Goal: Task Accomplishment & Management: Manage account settings

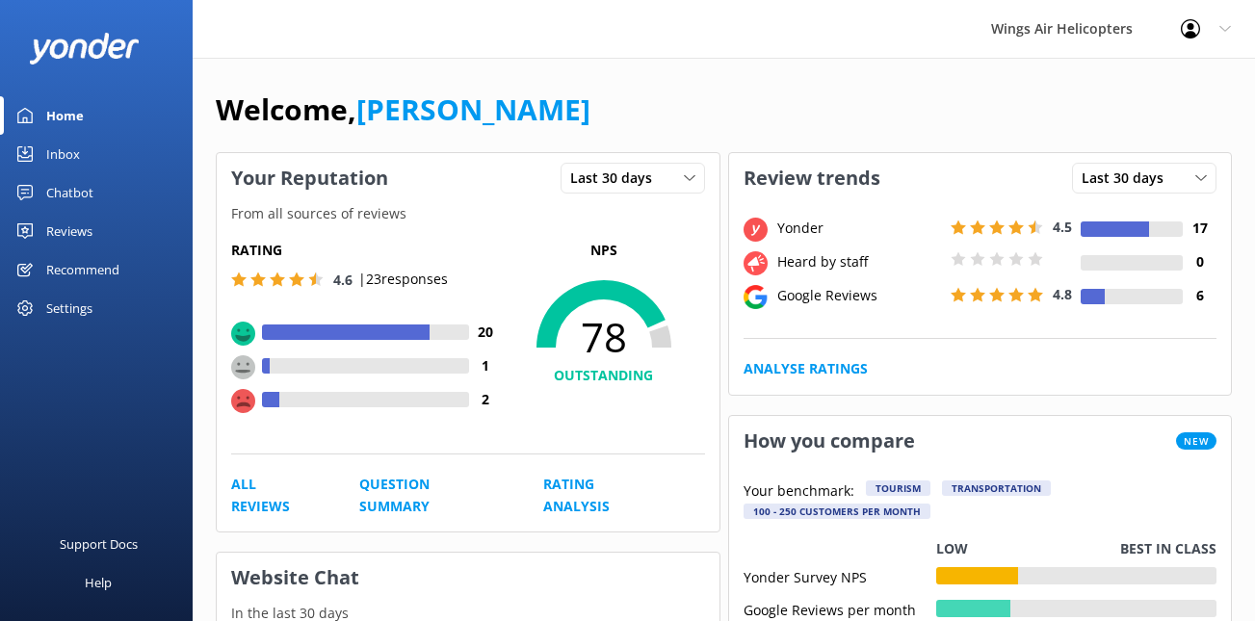
click at [78, 229] on div "Reviews" at bounding box center [69, 231] width 46 height 39
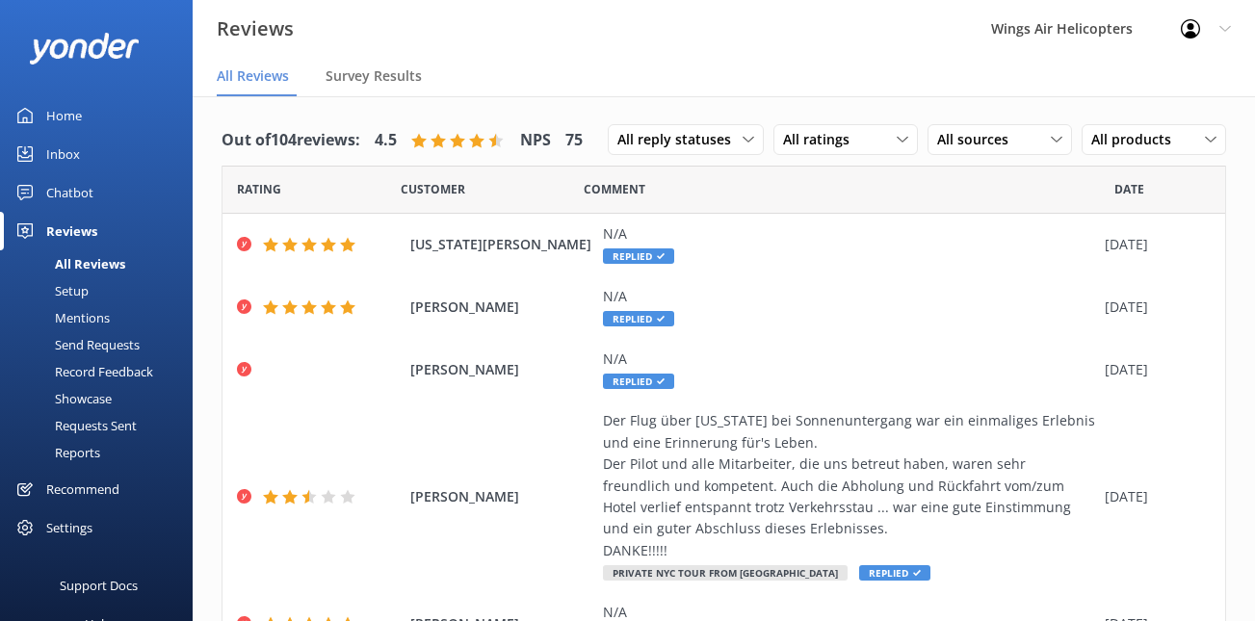
click at [129, 418] on div "Requests Sent" at bounding box center [74, 425] width 125 height 27
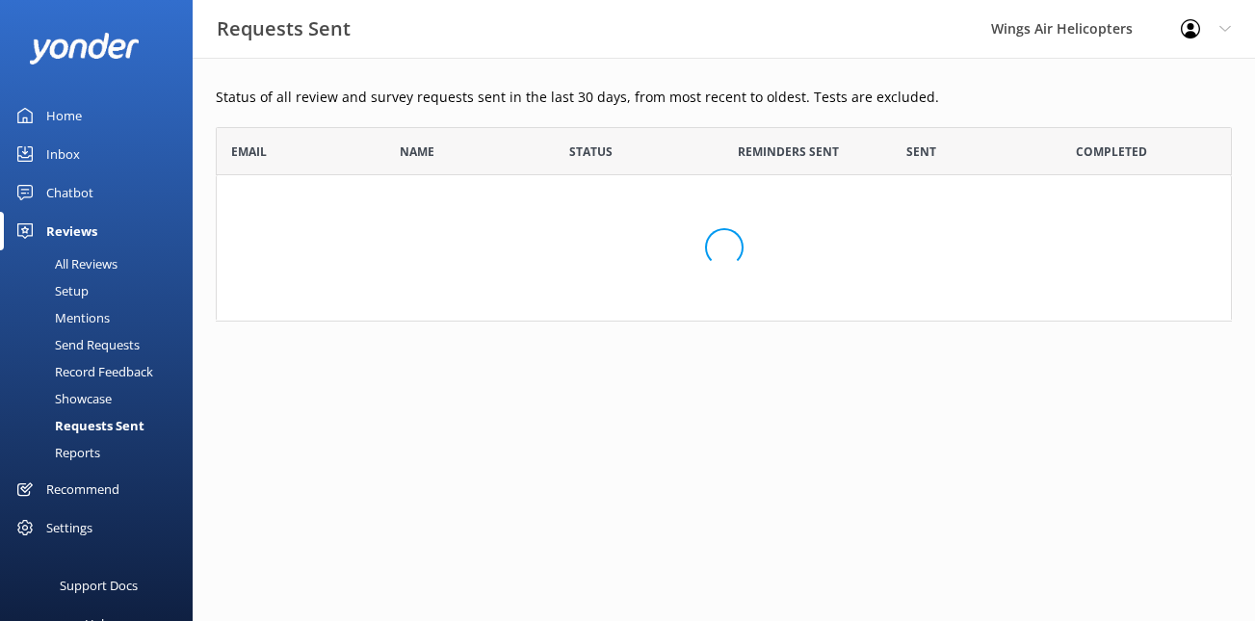
scroll to position [532, 1016]
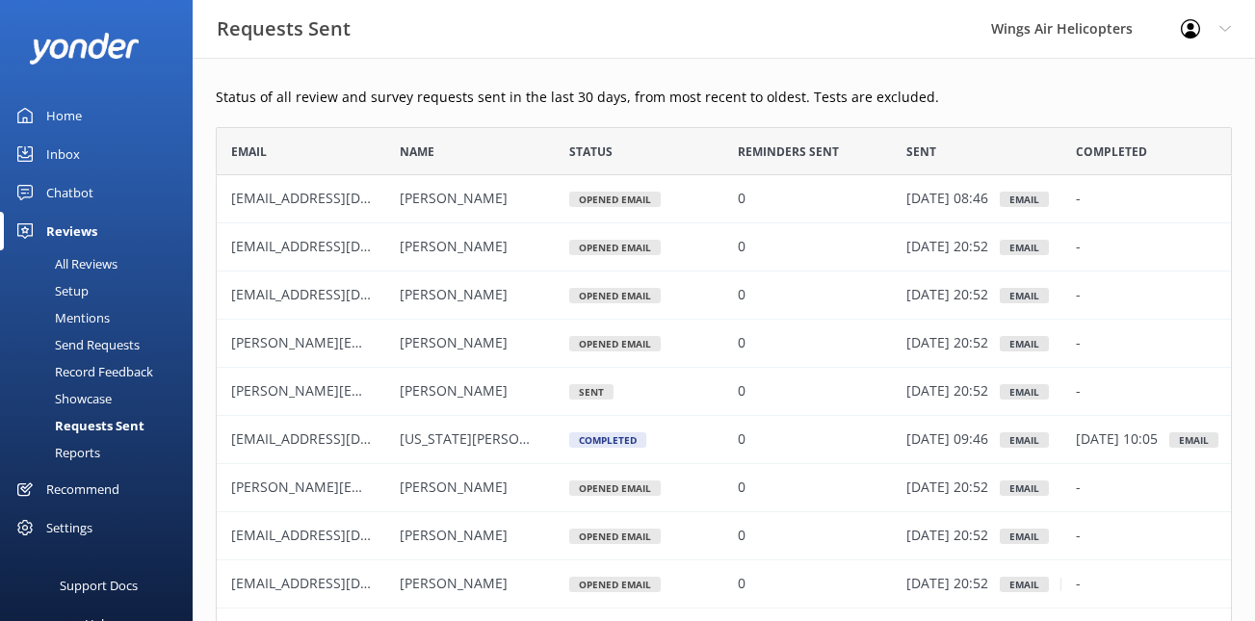
click at [118, 345] on div "Send Requests" at bounding box center [76, 344] width 128 height 27
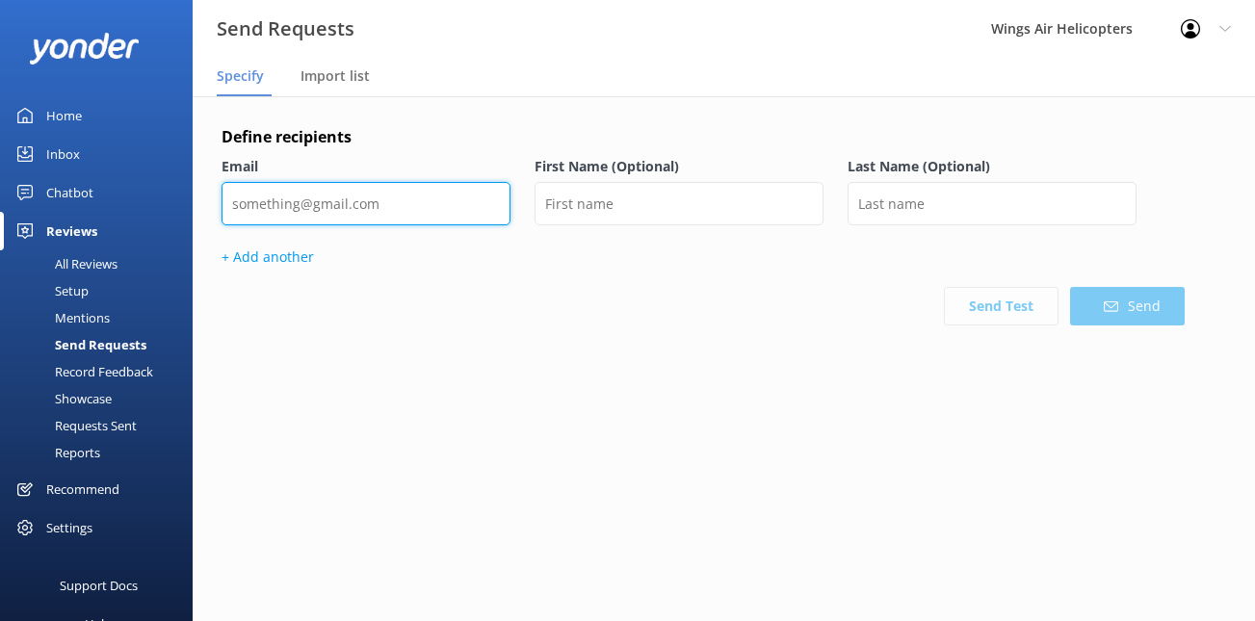
click at [370, 200] on input "email" at bounding box center [366, 203] width 289 height 43
paste input "[EMAIL_ADDRESS][DOMAIN_NAME]"
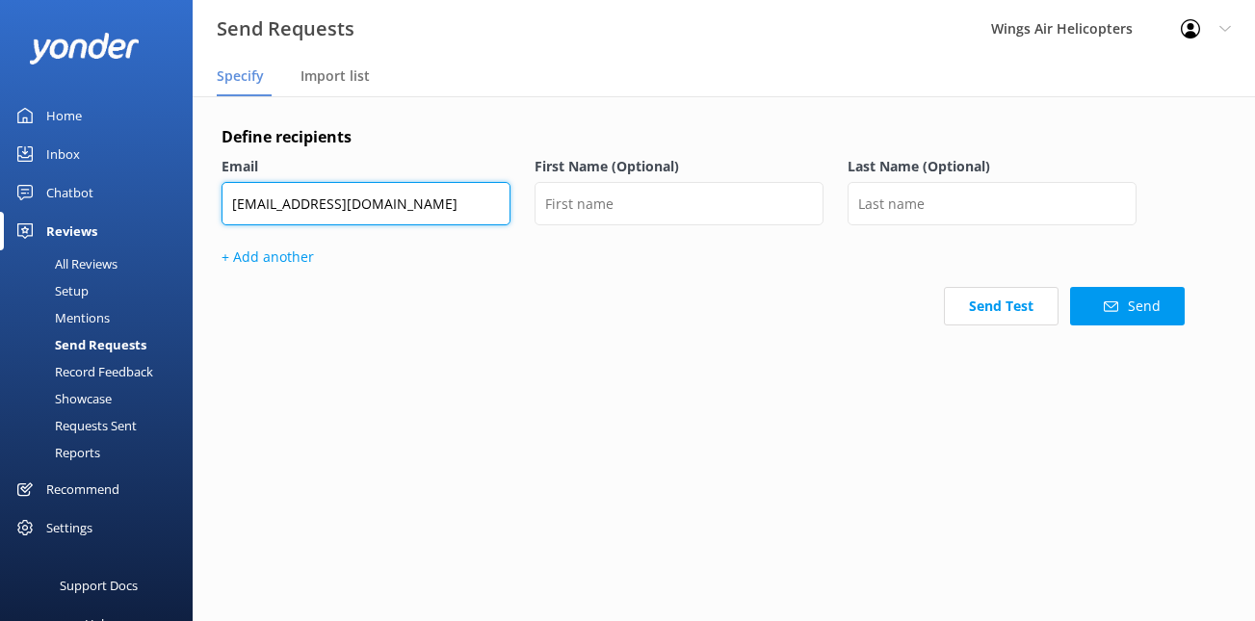
type input "[EMAIL_ADDRESS][DOMAIN_NAME]"
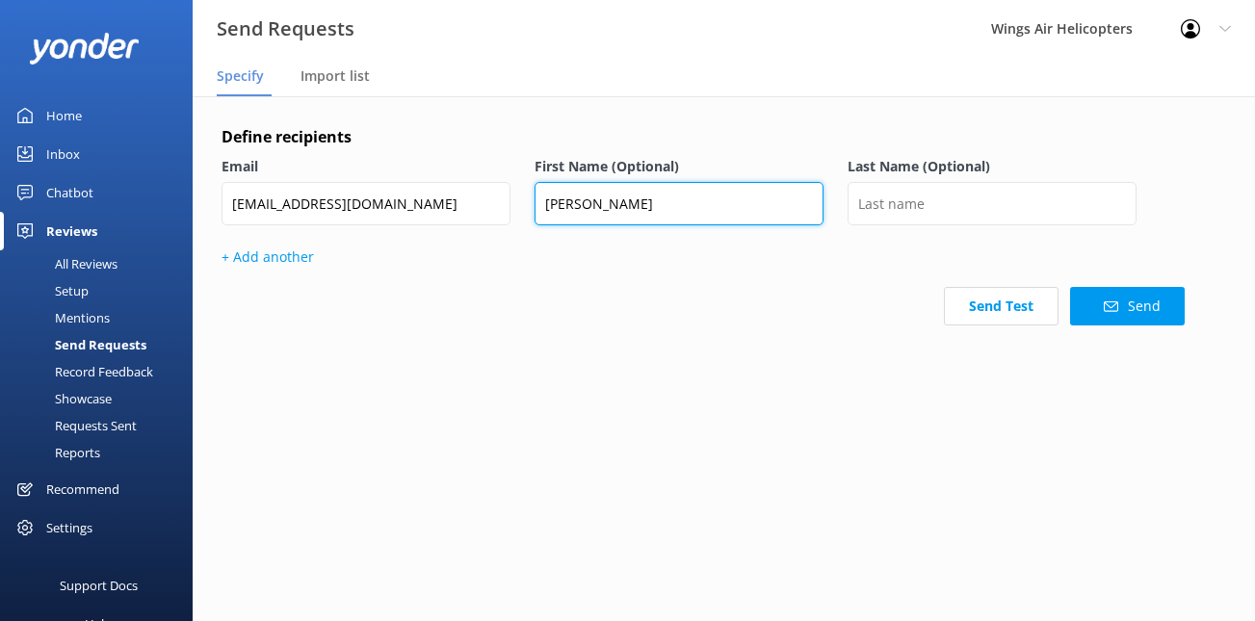
type input "[PERSON_NAME]"
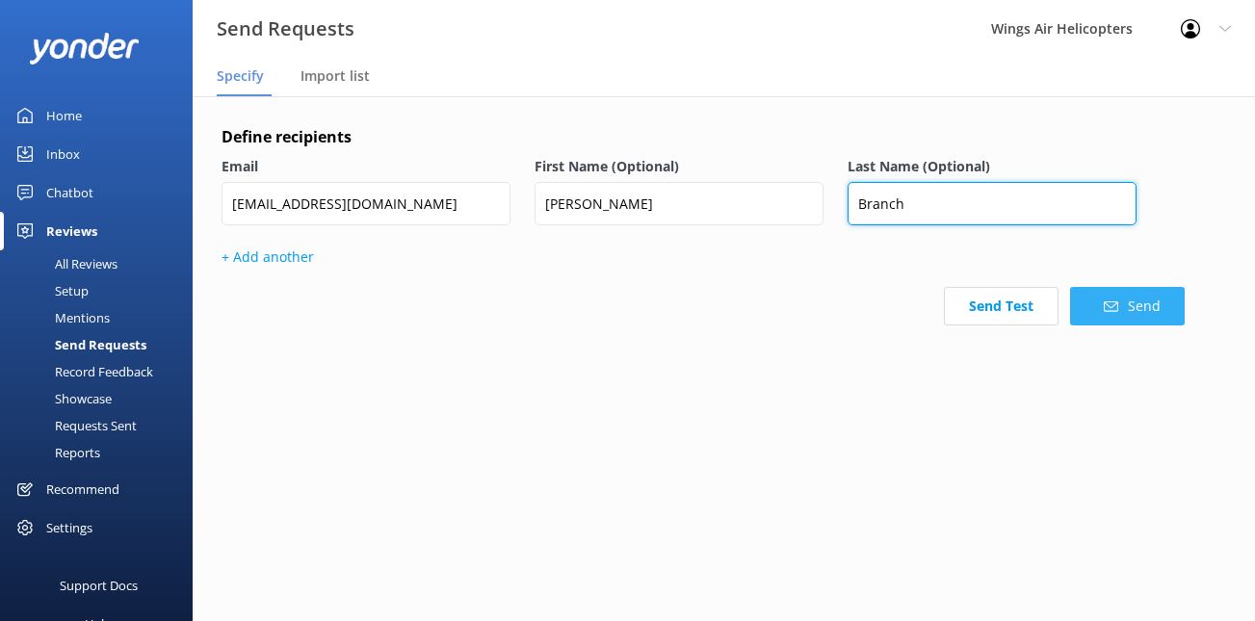
type input "Branch"
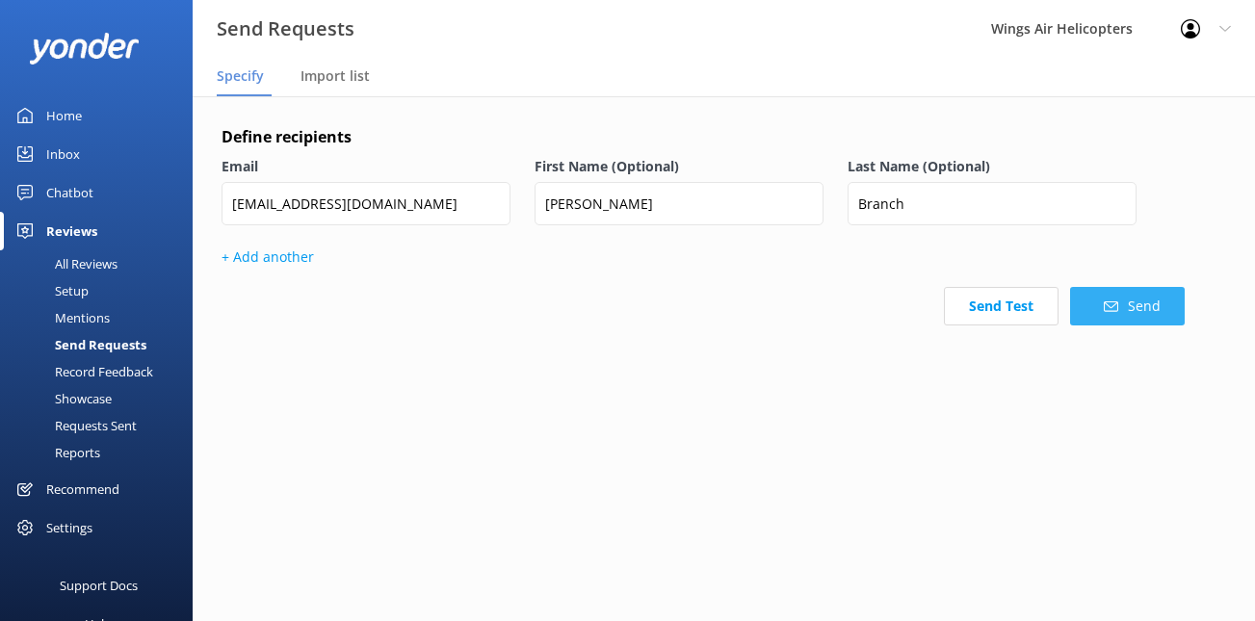
click at [1083, 305] on button "Send" at bounding box center [1127, 306] width 115 height 39
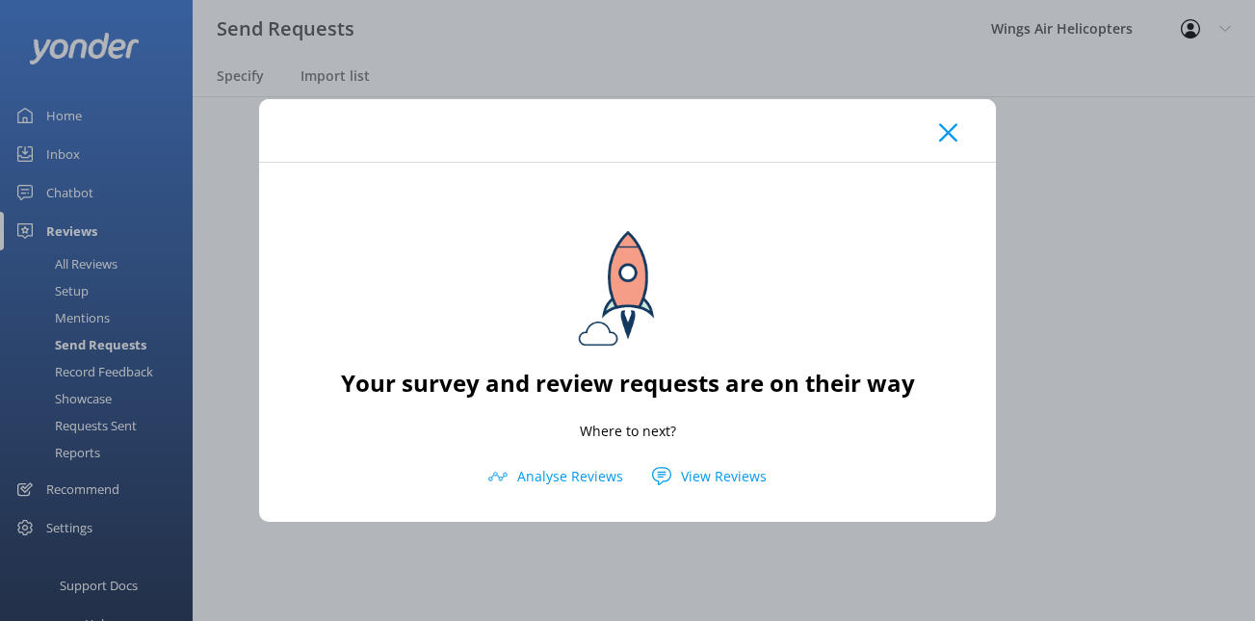
click at [959, 142] on div at bounding box center [627, 130] width 737 height 63
click at [955, 139] on use at bounding box center [948, 132] width 18 height 18
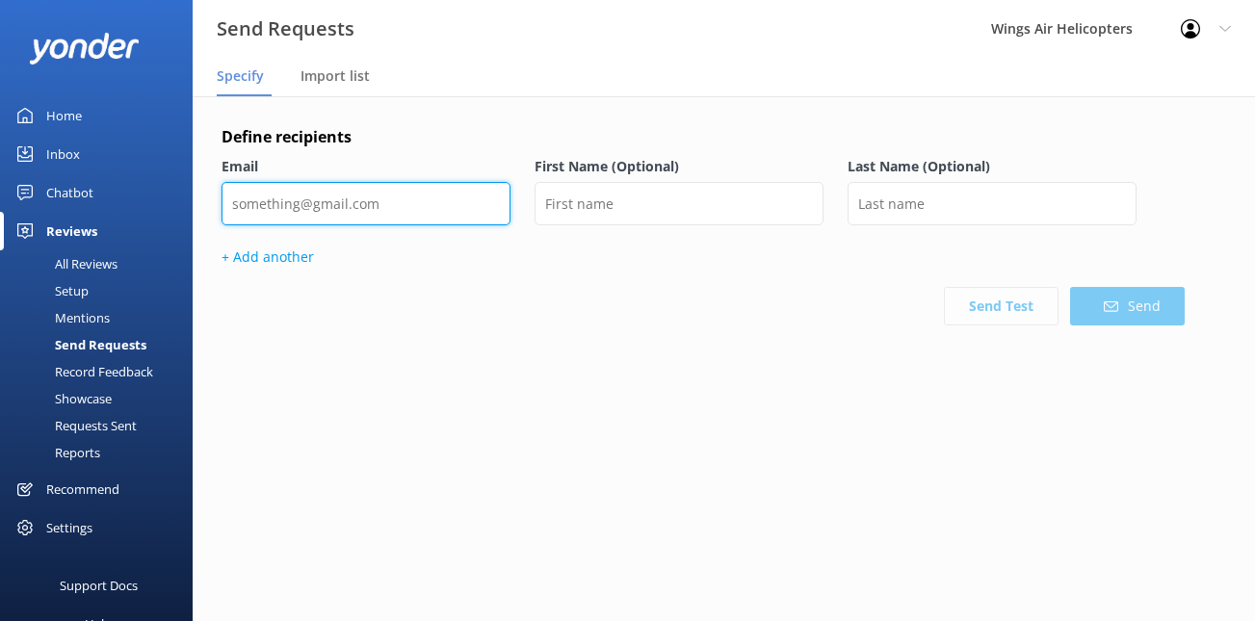
click at [385, 191] on input "email" at bounding box center [366, 203] width 289 height 43
type input "v"
paste input "[EMAIL_ADDRESS][DOMAIN_NAME]"
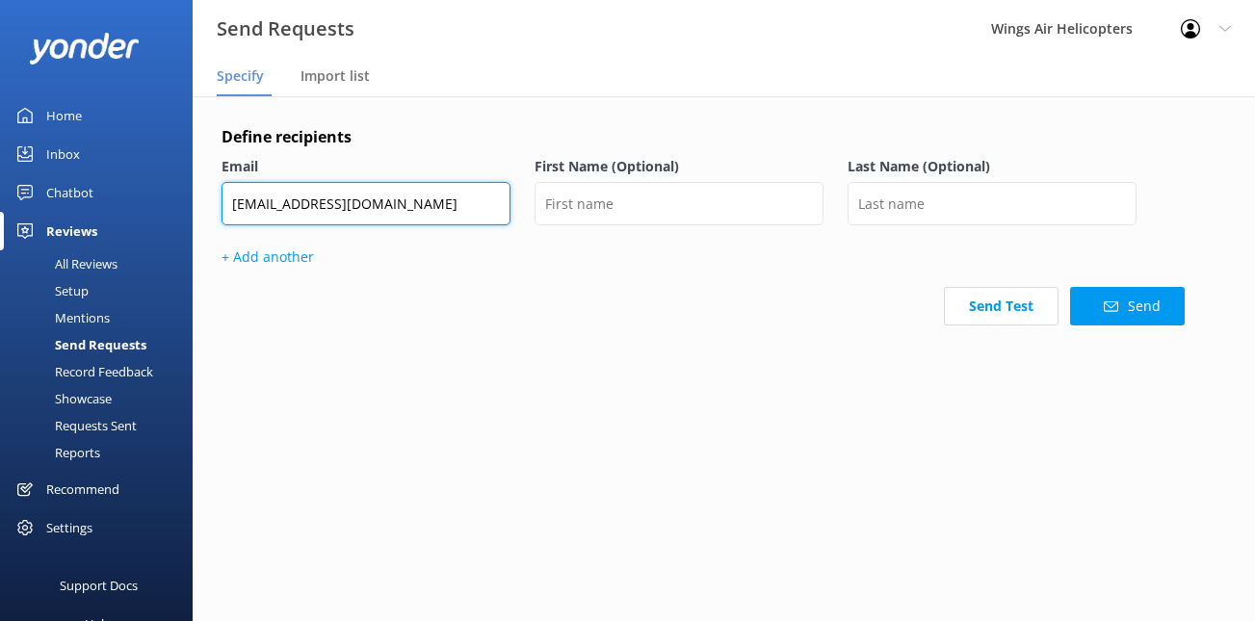
type input "[EMAIL_ADDRESS][DOMAIN_NAME]"
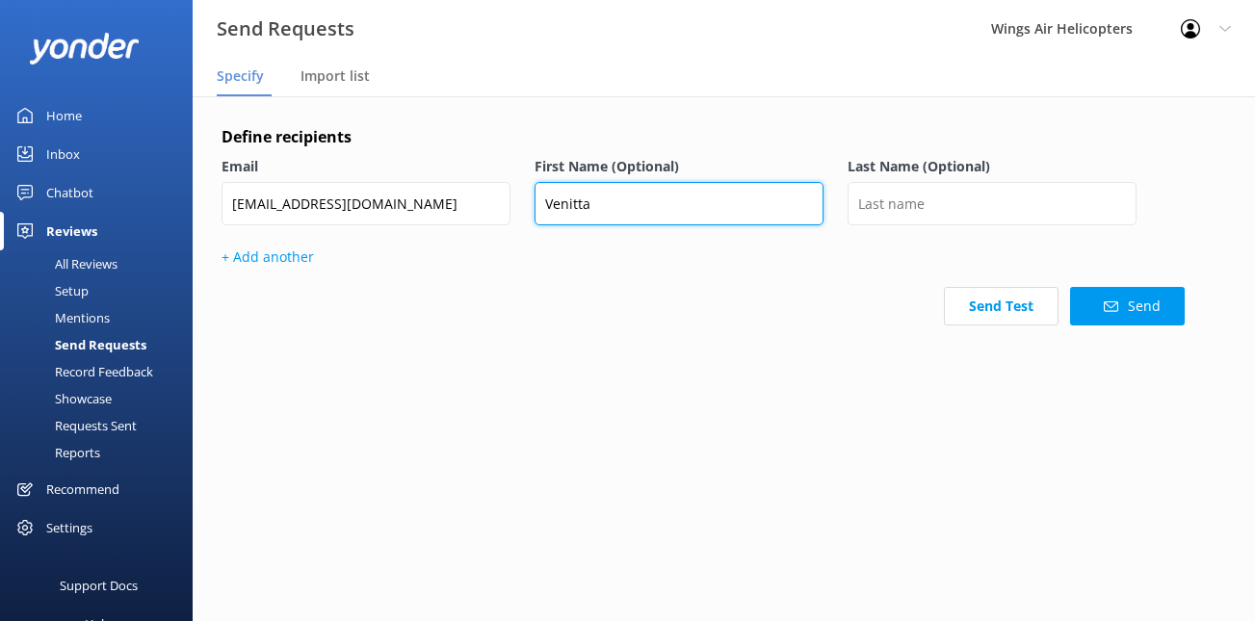
type input "Venitta"
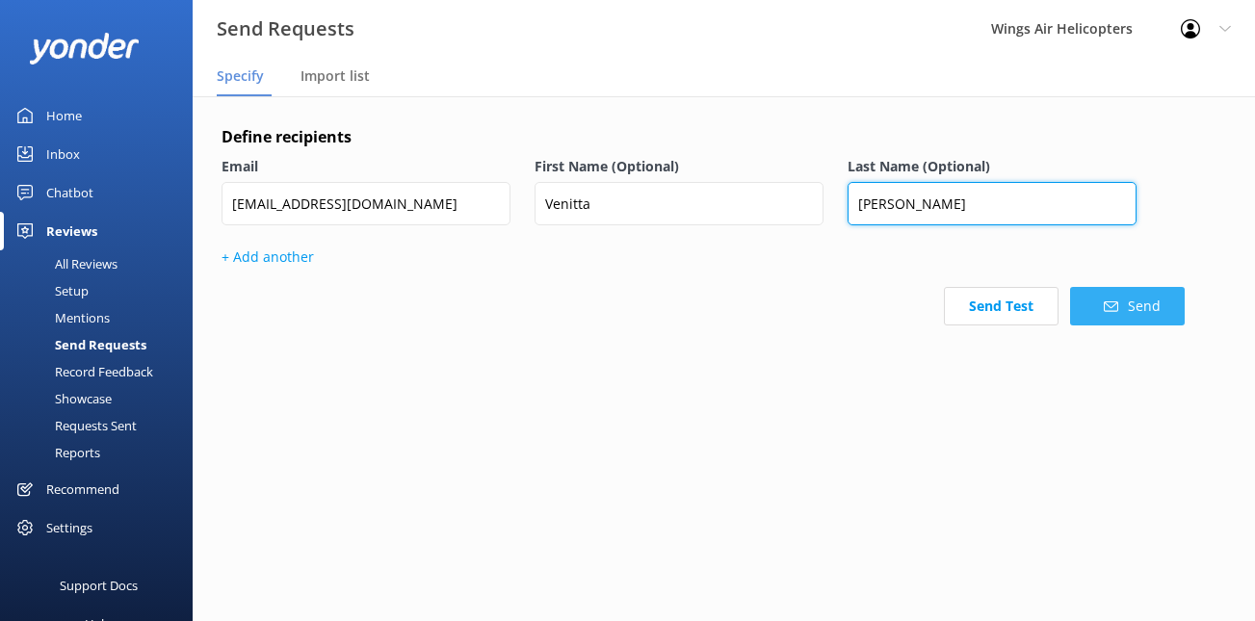
type input "[PERSON_NAME]"
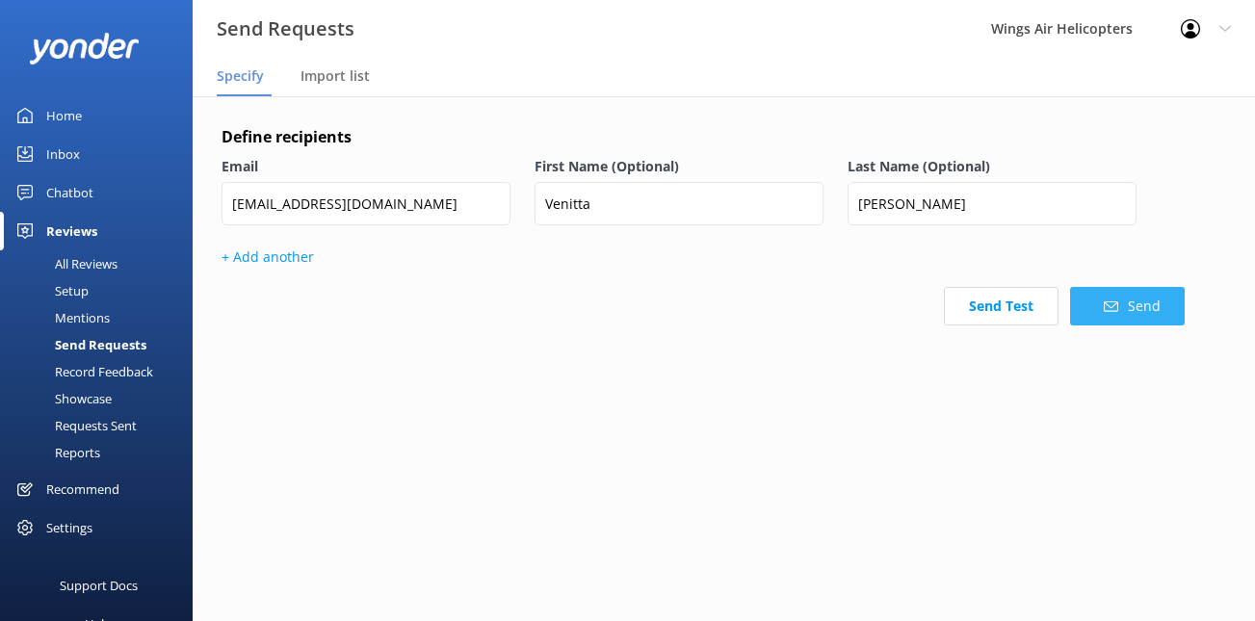
click at [1136, 309] on button "Send" at bounding box center [1127, 306] width 115 height 39
